Goal: Find specific page/section: Find specific page/section

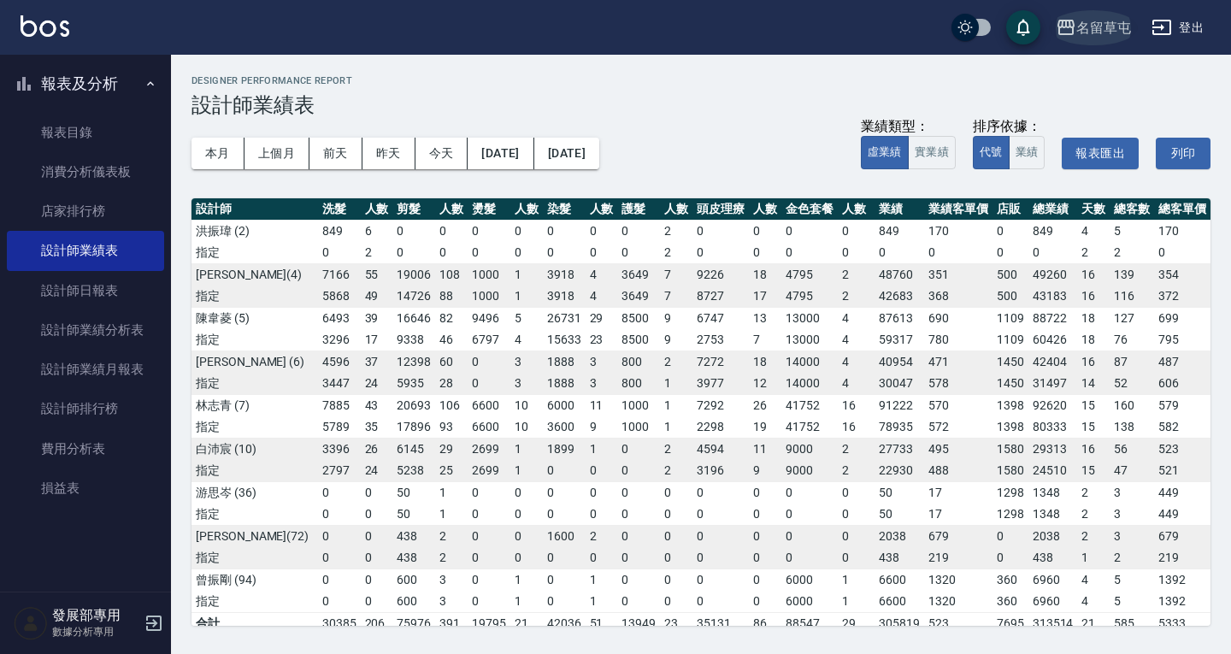
click at [1101, 27] on div "名留草屯" at bounding box center [1104, 27] width 55 height 21
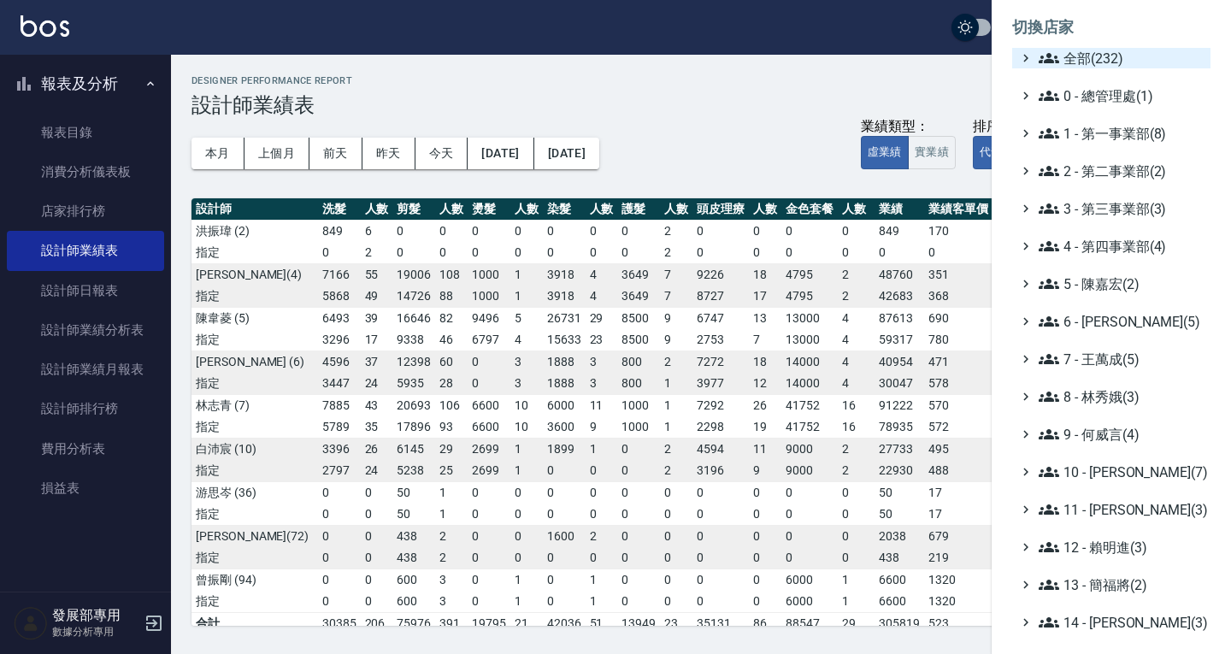
click at [1102, 58] on span "全部(232)" at bounding box center [1121, 58] width 165 height 21
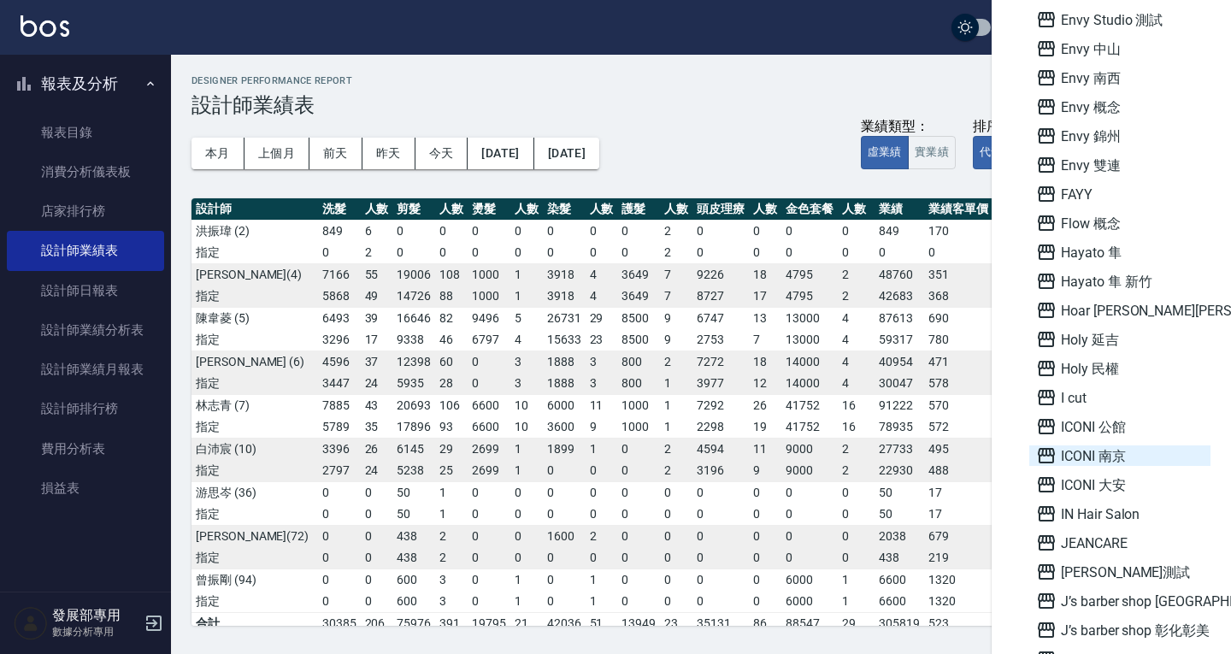
scroll to position [1368, 0]
click at [1135, 492] on span "ICONI 大安" at bounding box center [1120, 484] width 168 height 21
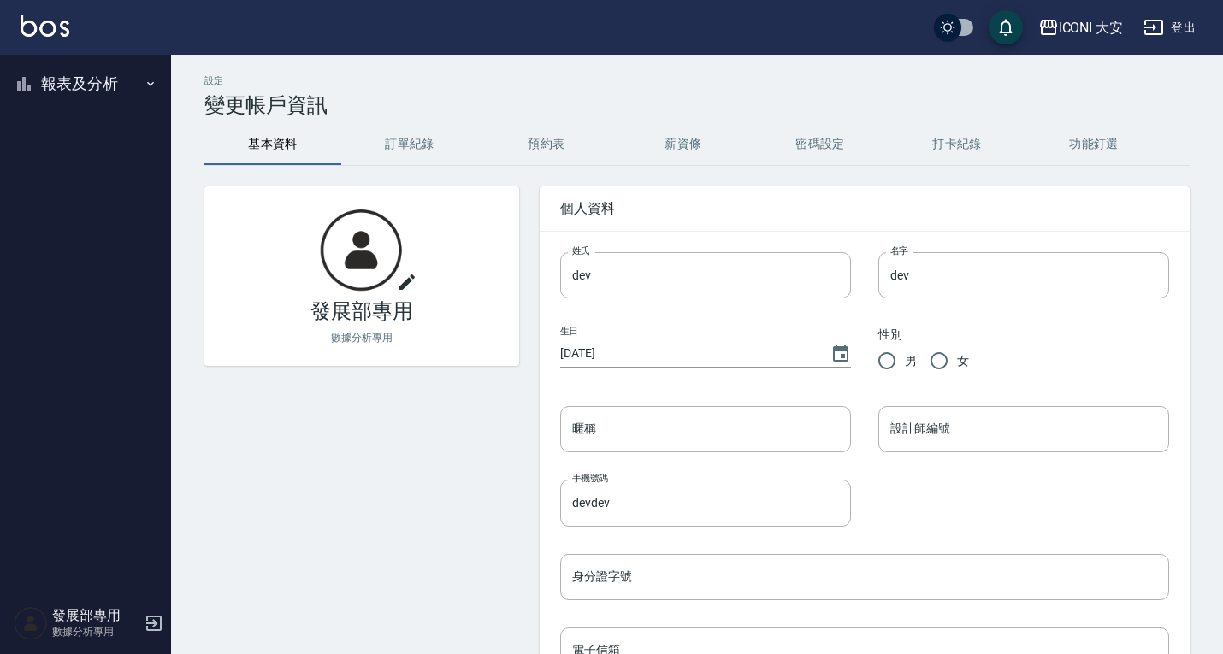
click at [97, 90] on button "報表及分析" at bounding box center [85, 84] width 157 height 44
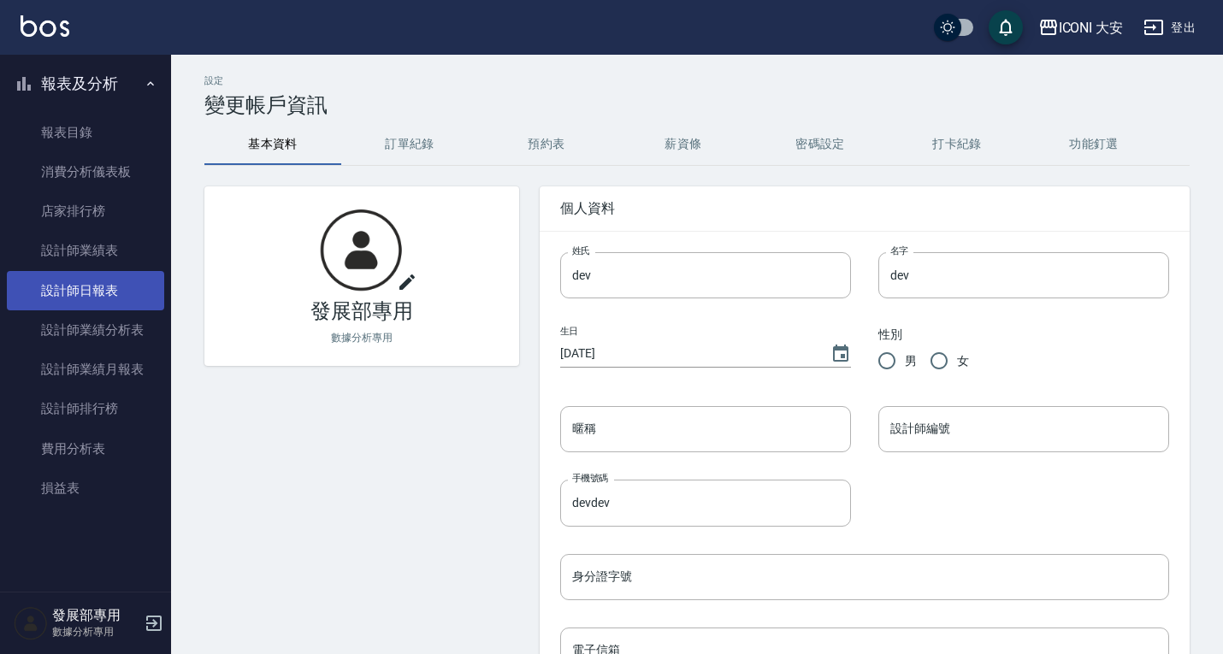
click at [110, 298] on link "設計師日報表" at bounding box center [85, 290] width 157 height 39
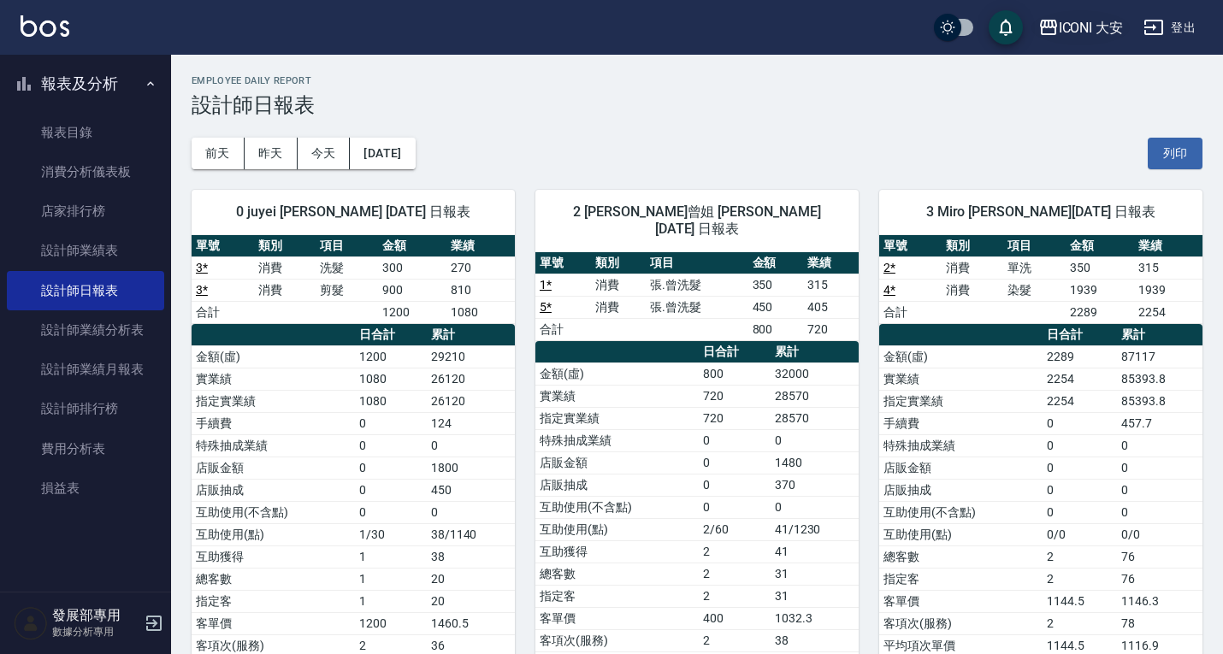
click at [1075, 19] on div "ICONI 大安" at bounding box center [1091, 27] width 65 height 21
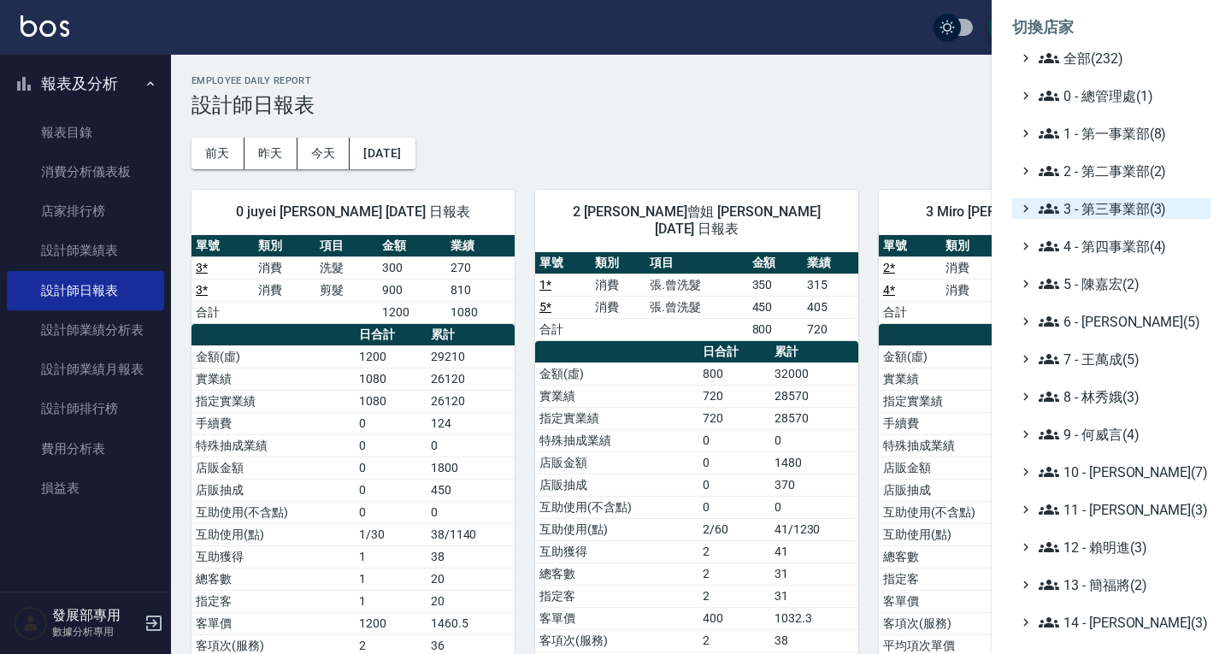
click at [1103, 214] on span "3 - 第三事業部(3)" at bounding box center [1121, 208] width 165 height 21
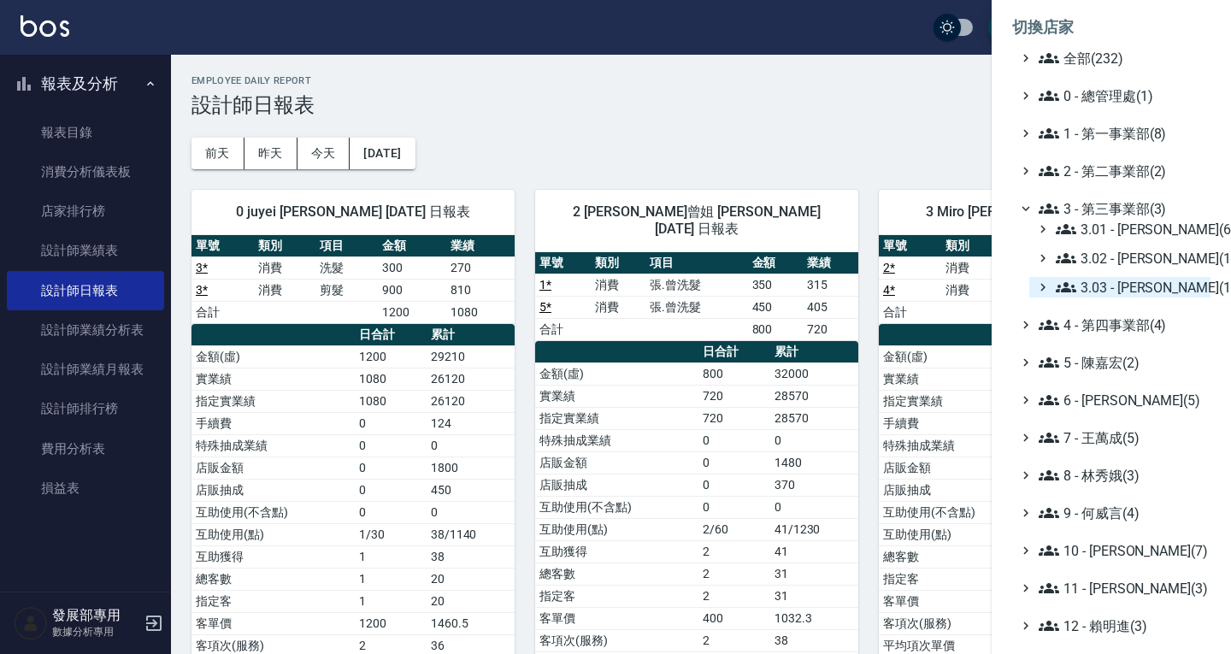
click at [1124, 292] on span "3.03 - 張湘妮(1)" at bounding box center [1130, 287] width 148 height 21
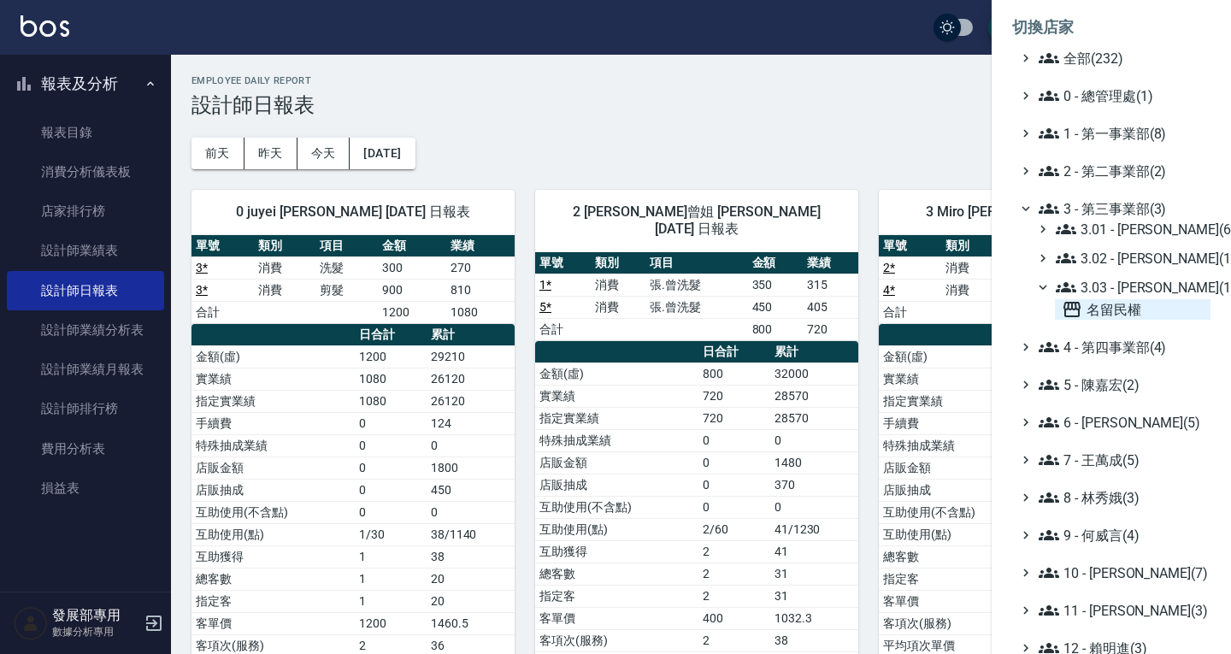
click at [1109, 302] on span "名留民權" at bounding box center [1133, 309] width 142 height 21
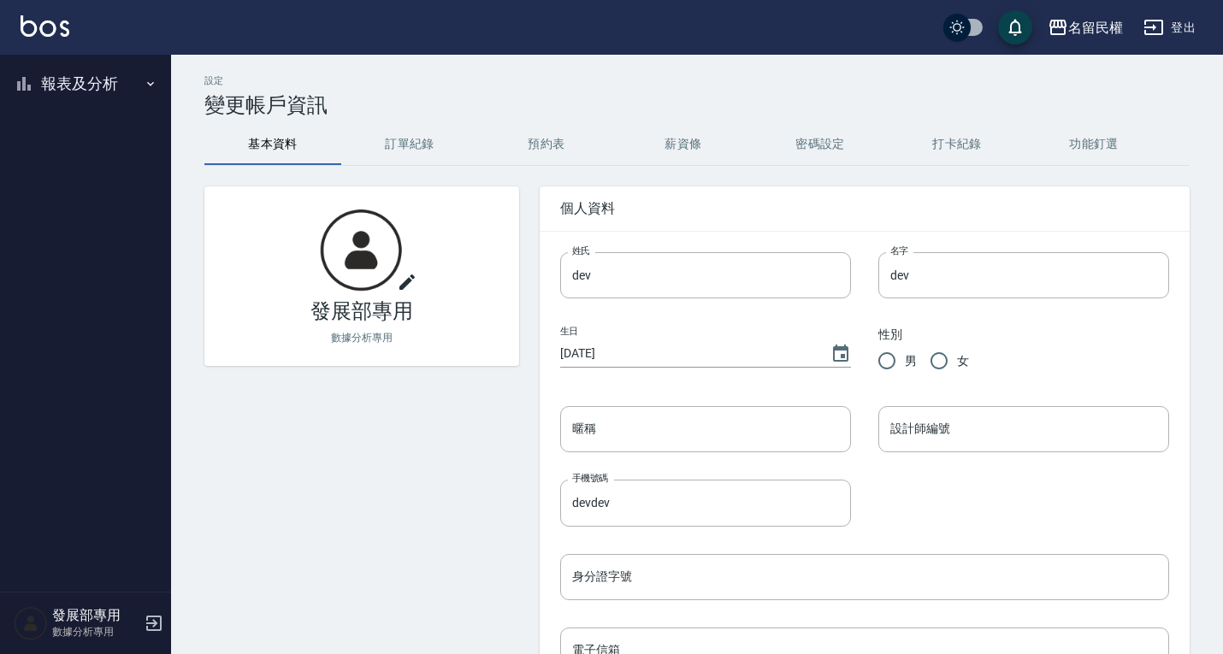
click at [81, 85] on button "報表及分析" at bounding box center [85, 84] width 157 height 44
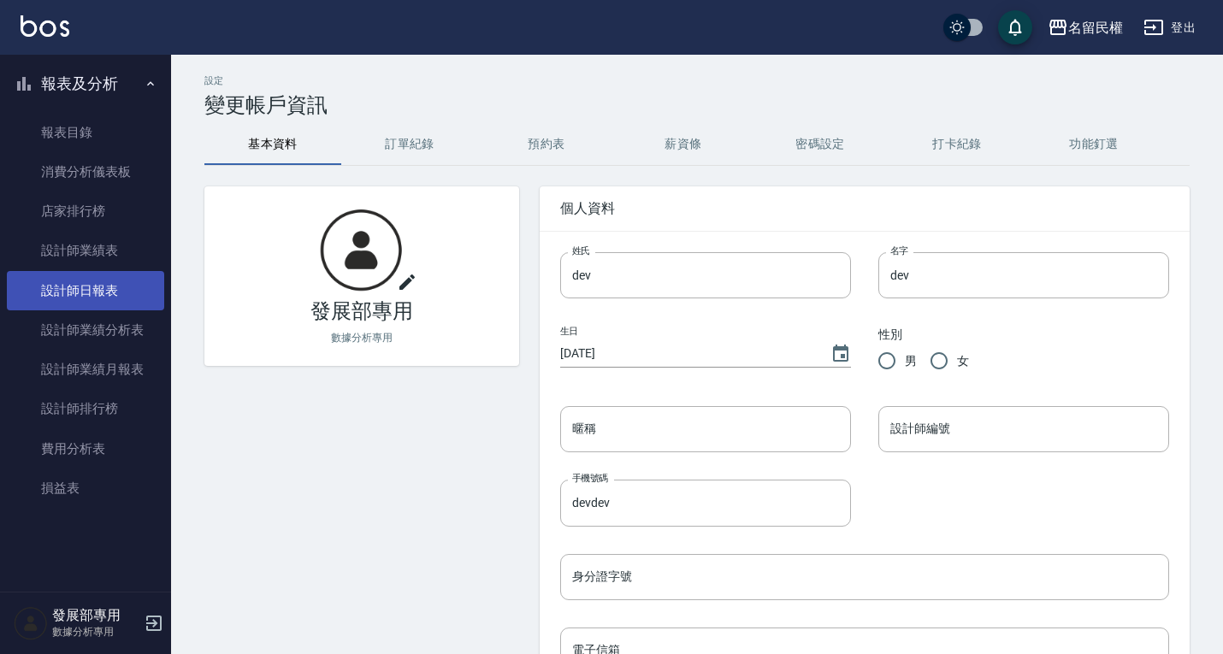
click at [94, 292] on link "設計師日報表" at bounding box center [85, 290] width 157 height 39
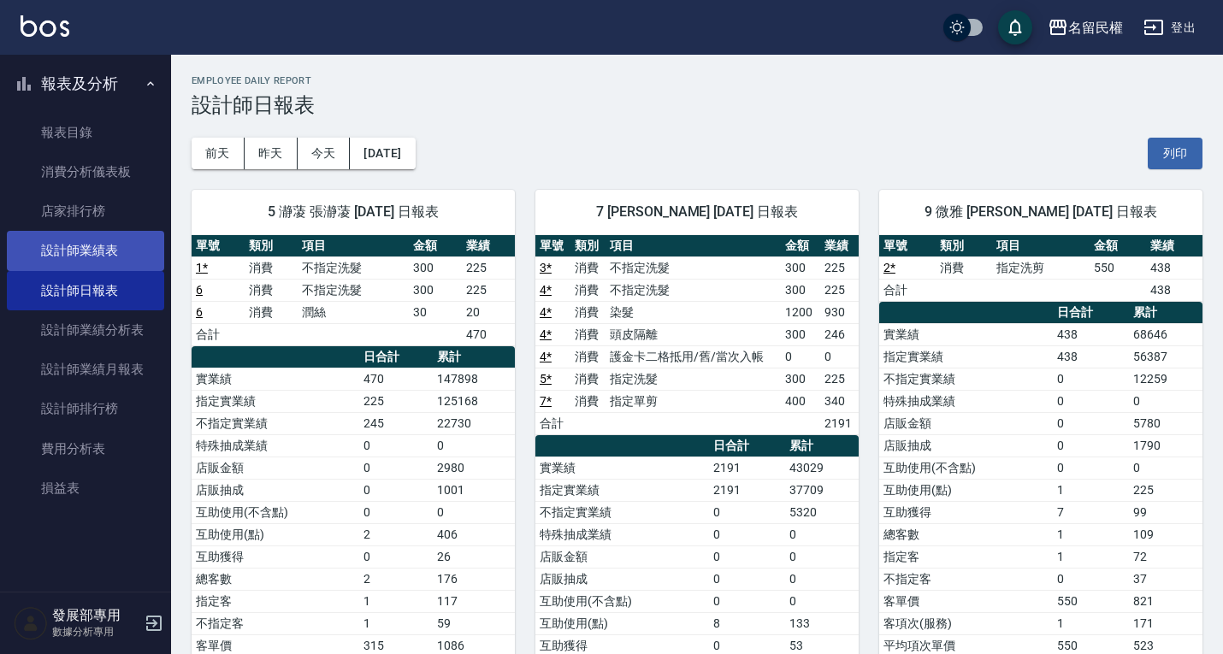
click at [97, 249] on link "設計師業績表" at bounding box center [85, 250] width 157 height 39
